Goal: Obtain resource: Obtain resource

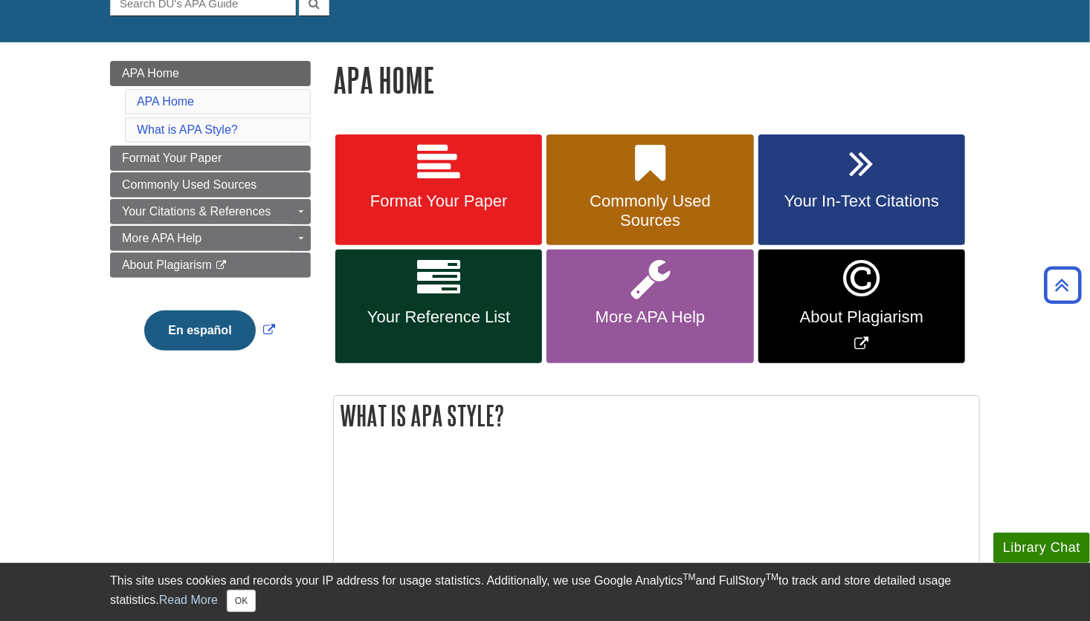
scroll to position [106, 0]
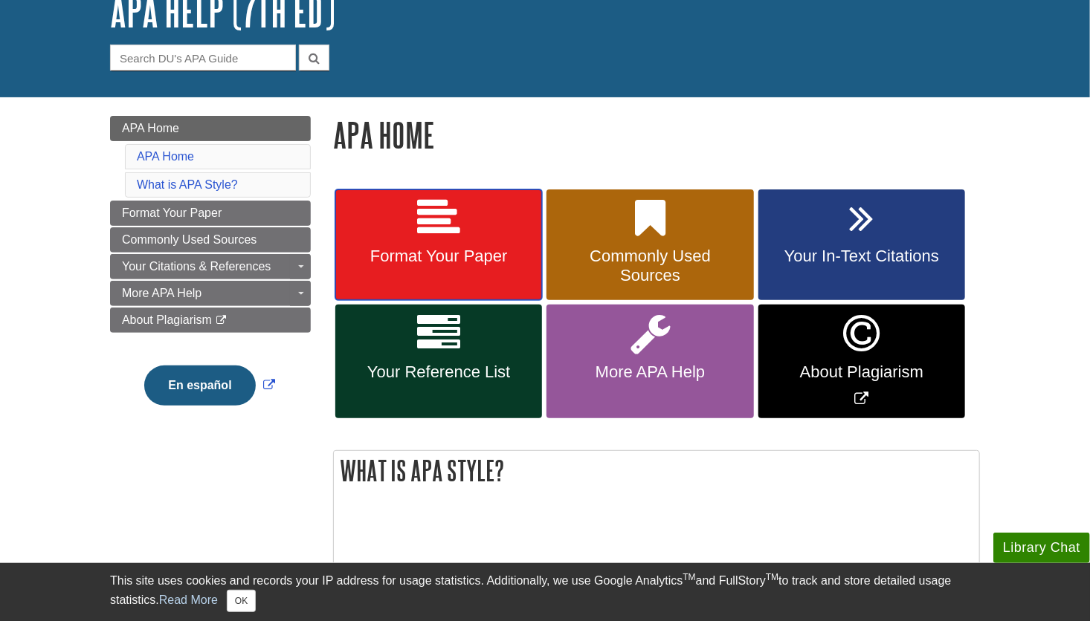
click at [410, 249] on span "Format Your Paper" at bounding box center [438, 256] width 184 height 19
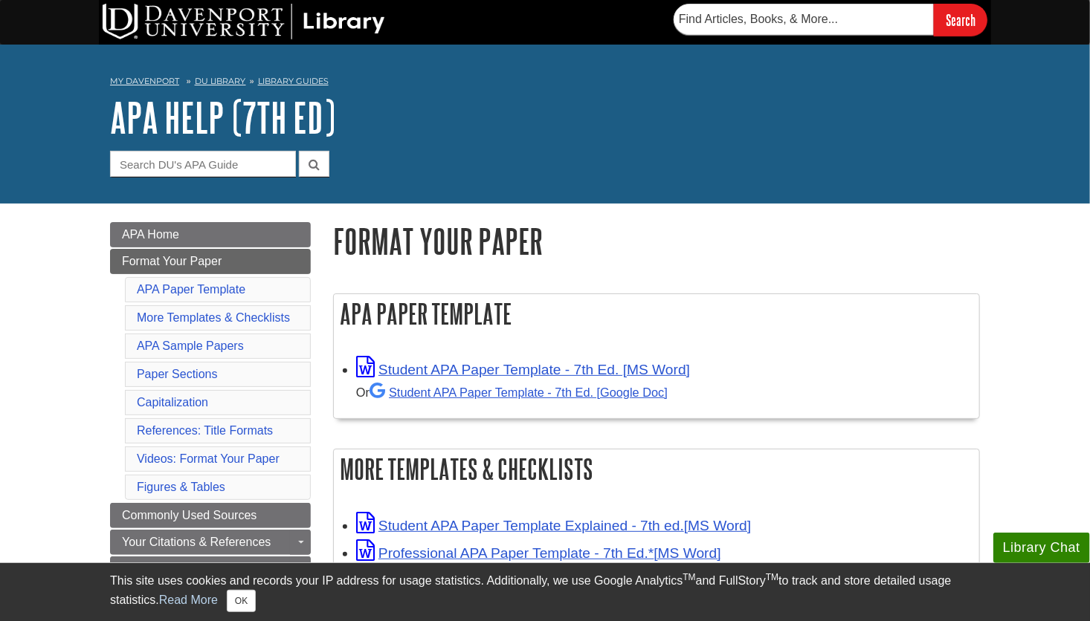
scroll to position [159, 0]
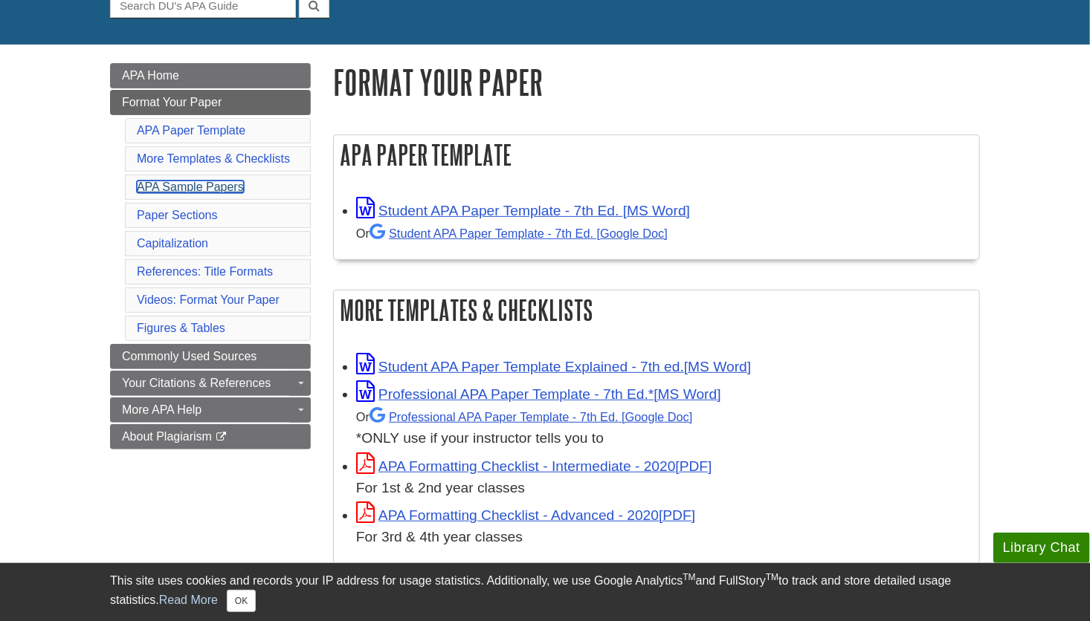
click at [219, 187] on link "APA Sample Papers" at bounding box center [190, 187] width 107 height 13
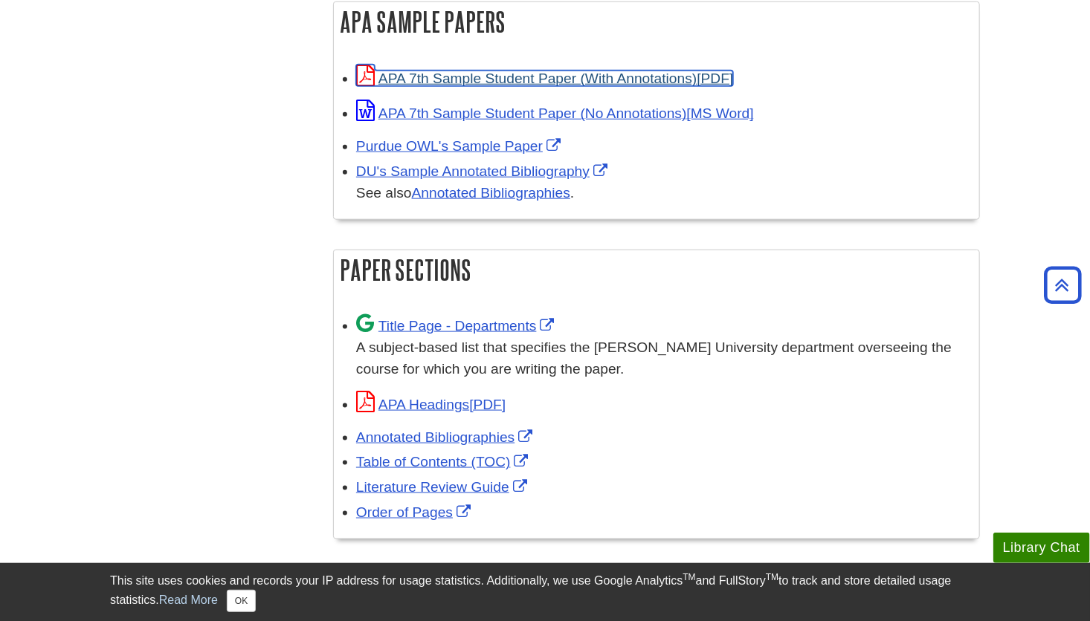
click at [589, 78] on link "APA 7th Sample Student Paper (With Annotations)" at bounding box center [544, 79] width 377 height 16
click at [620, 80] on link "APA 7th Sample Student Paper (With Annotations)" at bounding box center [544, 79] width 377 height 16
